Goal: Complete application form

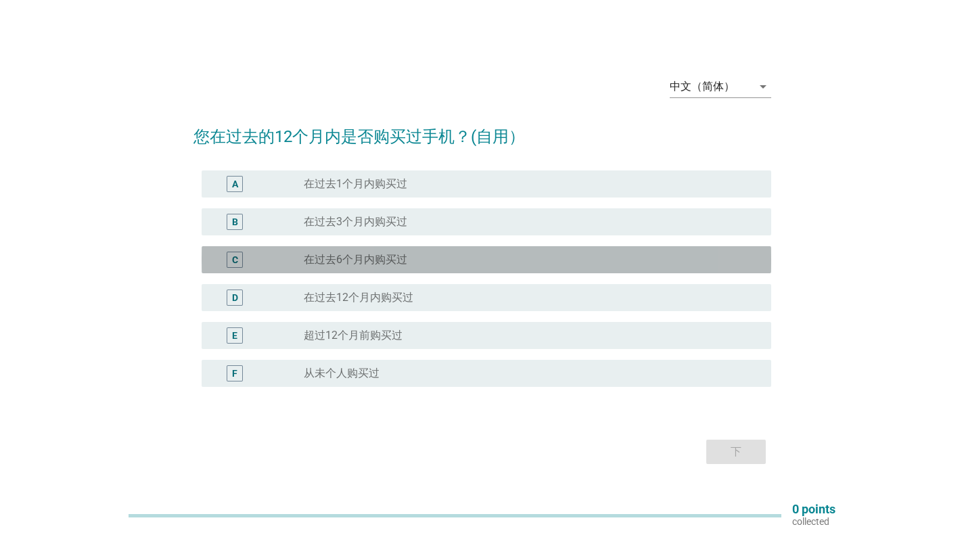
click at [367, 262] on label "在过去6个月内购买过" at bounding box center [356, 260] width 104 height 14
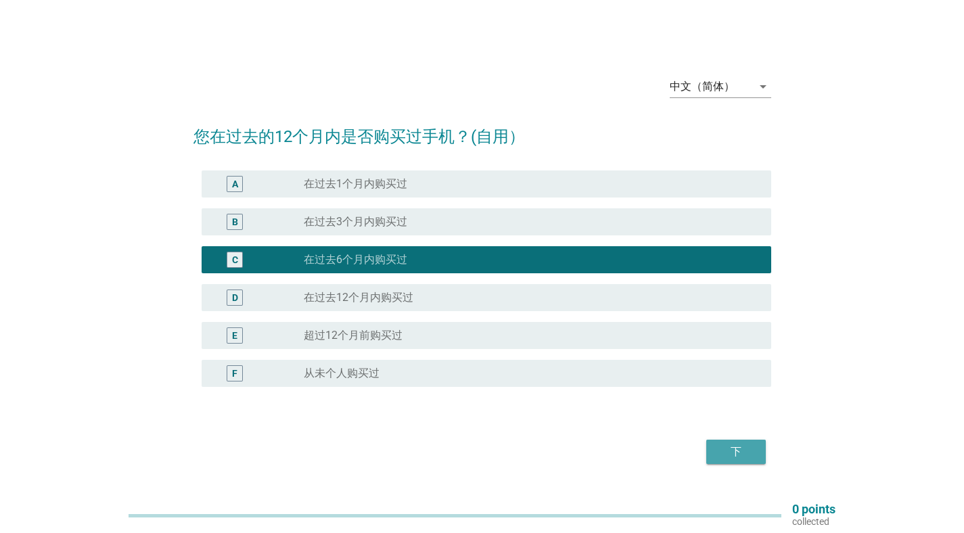
click at [733, 450] on div "下" at bounding box center [736, 452] width 38 height 16
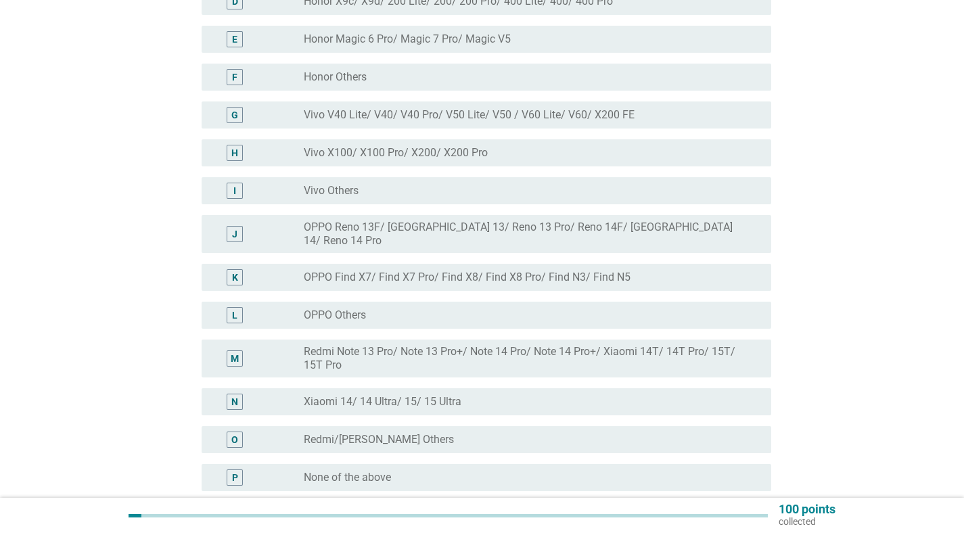
scroll to position [417, 0]
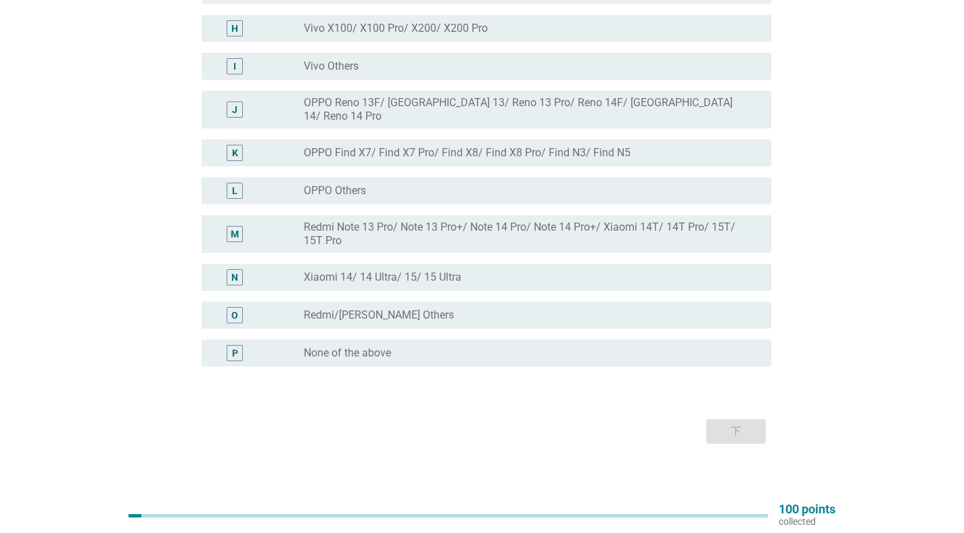
click at [390, 346] on label "None of the above" at bounding box center [347, 353] width 87 height 14
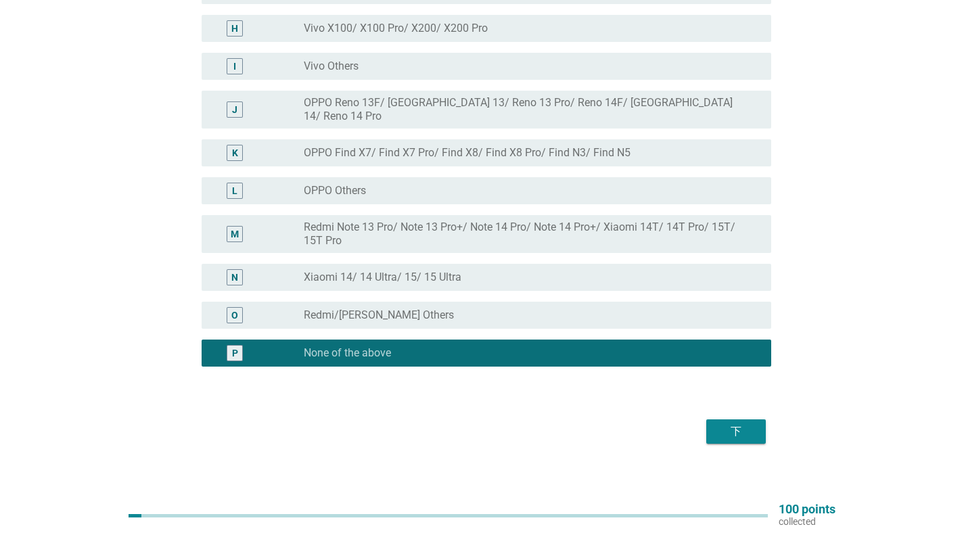
click at [746, 426] on div "下" at bounding box center [736, 432] width 38 height 16
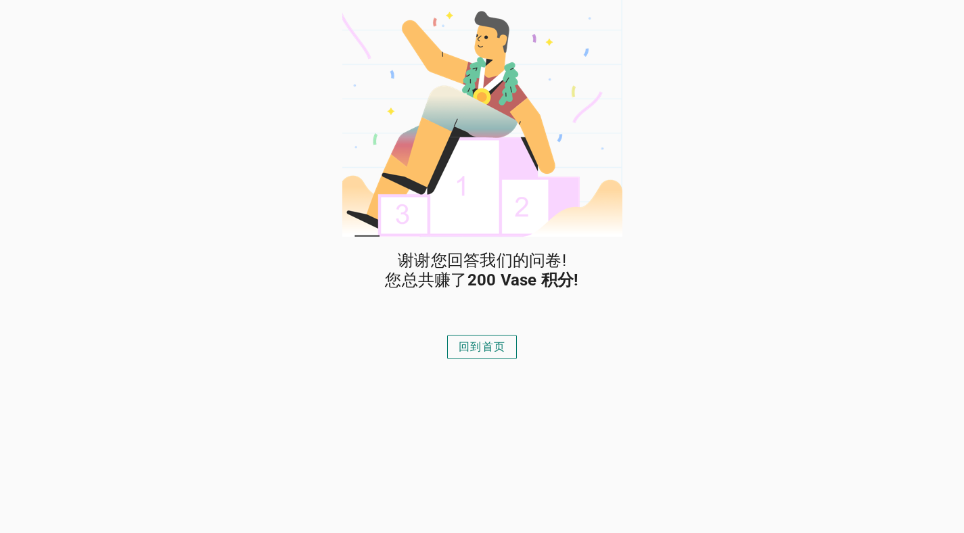
click at [476, 342] on div "回到首页" at bounding box center [482, 347] width 47 height 16
